Goal: Task Accomplishment & Management: Manage account settings

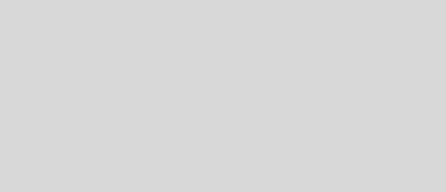
select select "es"
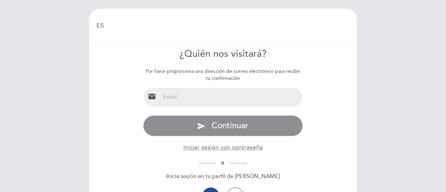
click at [239, 94] on input "email" at bounding box center [231, 97] width 143 height 18
type input "[EMAIL_ADDRESS][DOMAIN_NAME]"
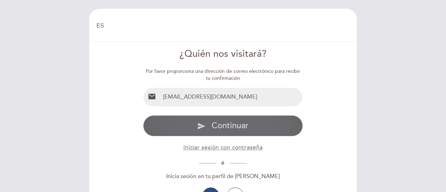
click at [230, 124] on span "Continuar" at bounding box center [230, 126] width 37 height 10
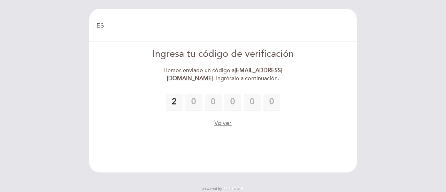
type input "2"
type input "9"
type input "1"
type input "9"
type input "3"
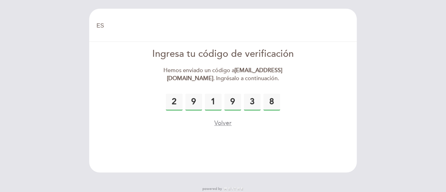
type input "8"
